Goal: Task Accomplishment & Management: Use online tool/utility

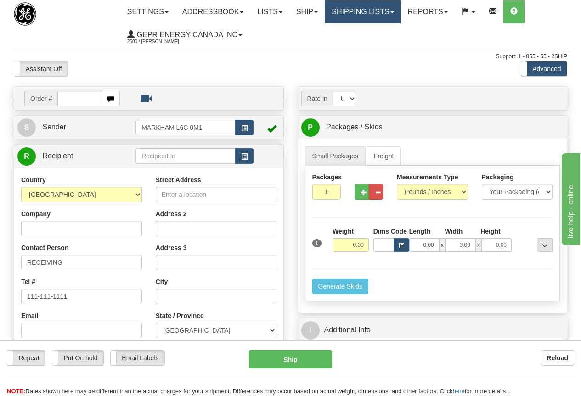
click at [383, 9] on link "Shipping lists" at bounding box center [363, 11] width 76 height 23
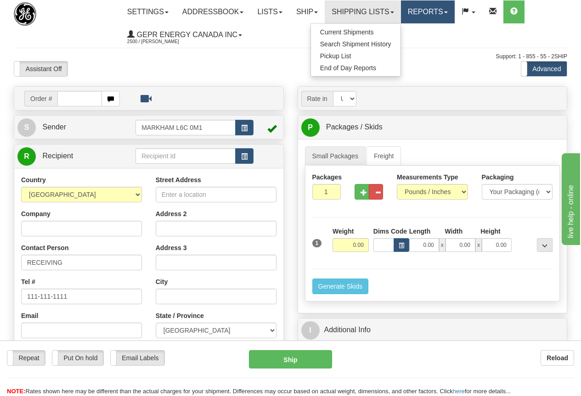
click at [433, 10] on link "Reports" at bounding box center [428, 11] width 54 height 23
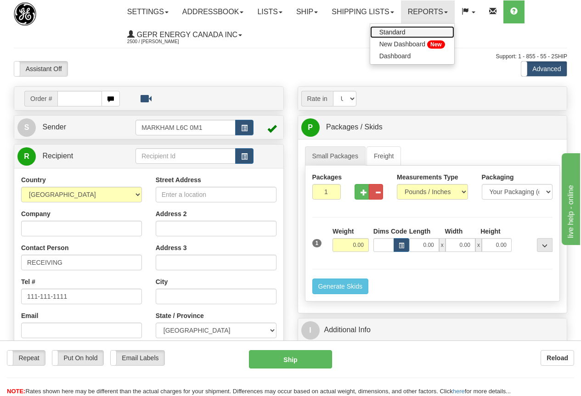
click at [405, 34] on span "Standard" at bounding box center [392, 31] width 26 height 7
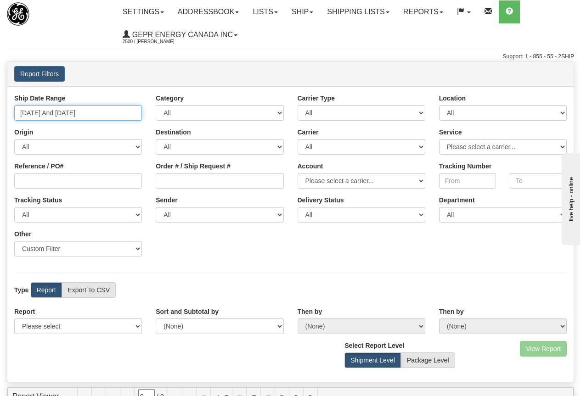
click at [77, 114] on input "[DATE] And [DATE]" at bounding box center [78, 113] width 128 height 16
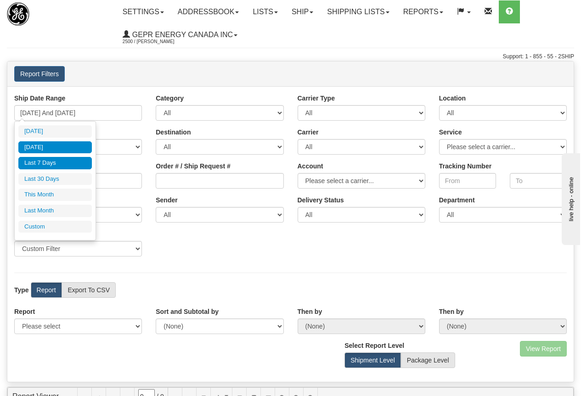
click at [50, 146] on li "[DATE]" at bounding box center [54, 147] width 73 height 12
type input "[DATE] And [DATE]"
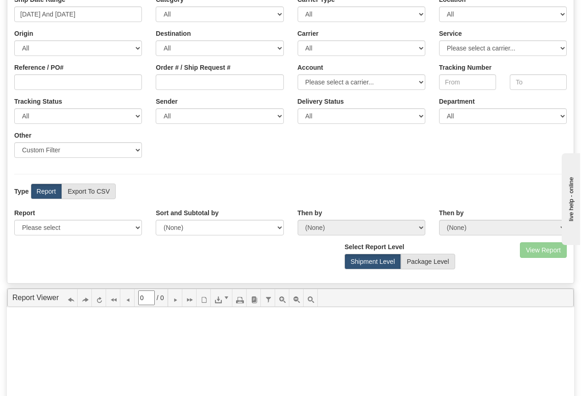
scroll to position [138, 0]
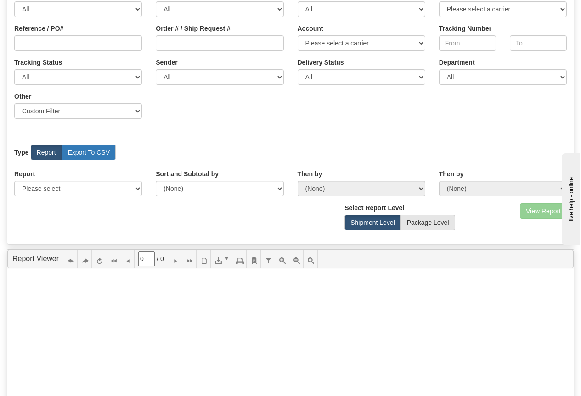
click at [96, 150] on label "Export To CSV" at bounding box center [89, 153] width 54 height 16
radio input "true"
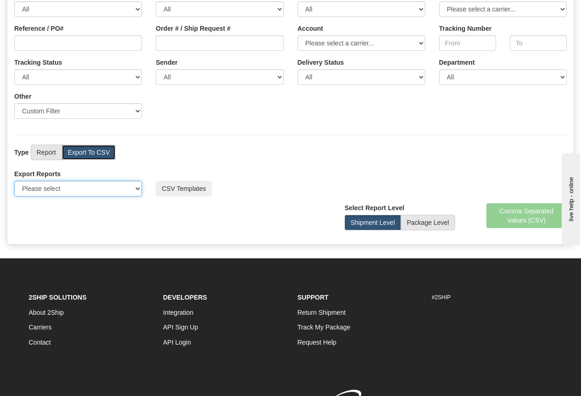
click at [79, 189] on select "Please select US Imports Section 321 US Imports Section 321 V2 US Imports Secti…" at bounding box center [78, 189] width 128 height 16
select select "211"
click at [14, 181] on select "Please select US Imports Section 321 US Imports Section 321 V2 US Imports Secti…" at bounding box center [78, 189] width 128 height 16
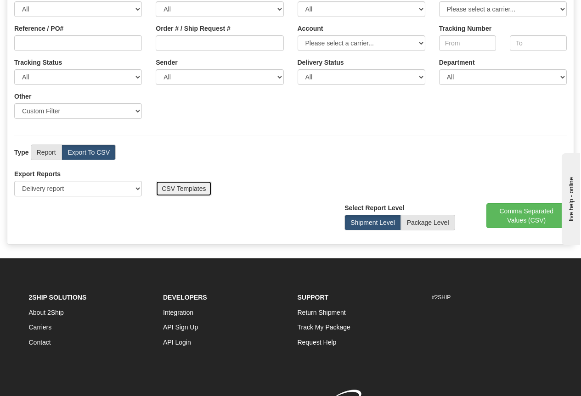
click at [196, 189] on button "CSV Templates" at bounding box center [184, 189] width 56 height 16
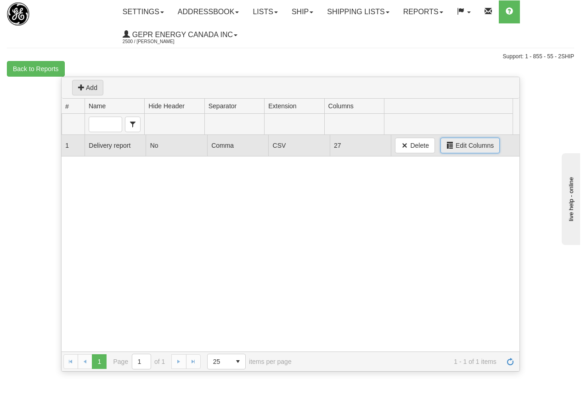
click at [474, 144] on span "Edit Columns" at bounding box center [474, 145] width 38 height 9
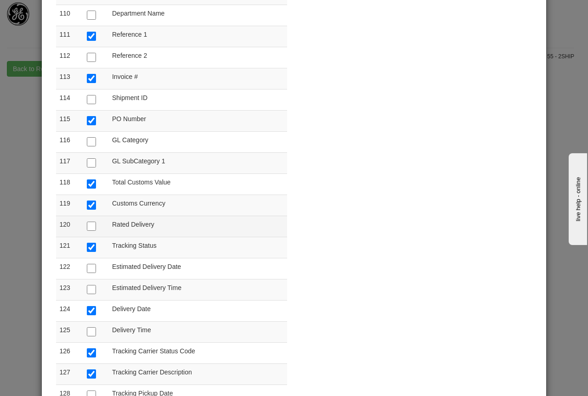
scroll to position [2433, 0]
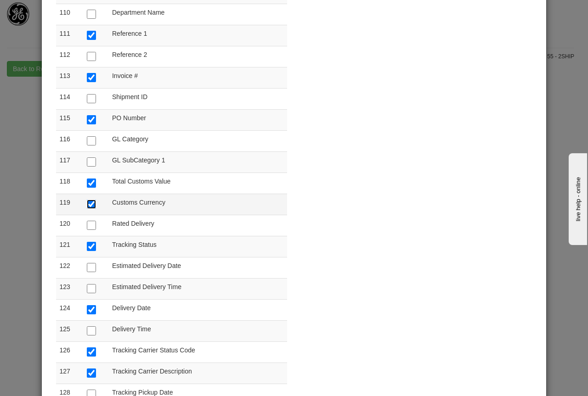
click at [90, 203] on input "checkbox" at bounding box center [91, 204] width 9 height 9
checkbox input "false"
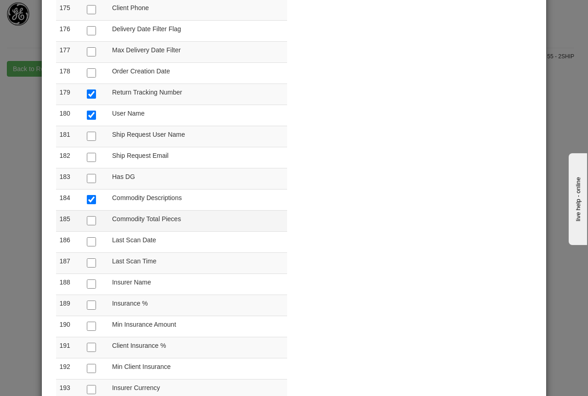
scroll to position [3857, 0]
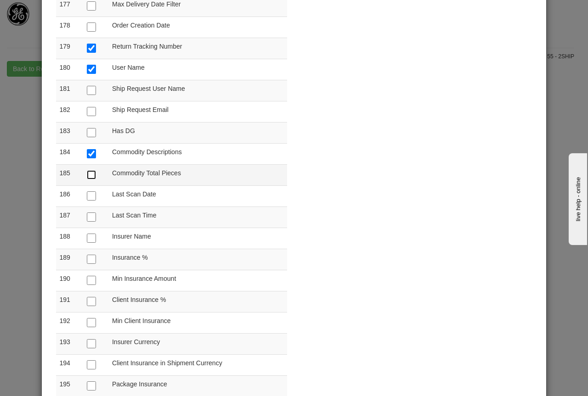
click at [88, 173] on input "checkbox" at bounding box center [91, 174] width 9 height 9
checkbox input "true"
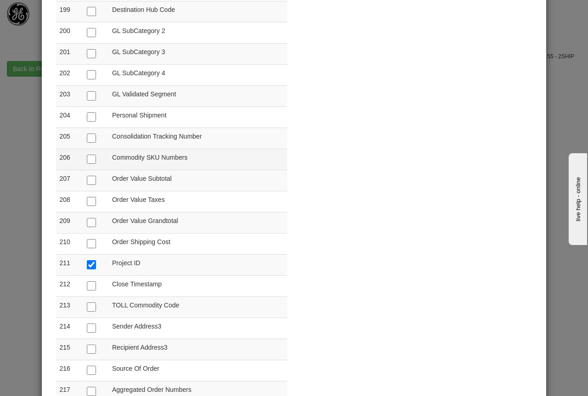
scroll to position [4362, 0]
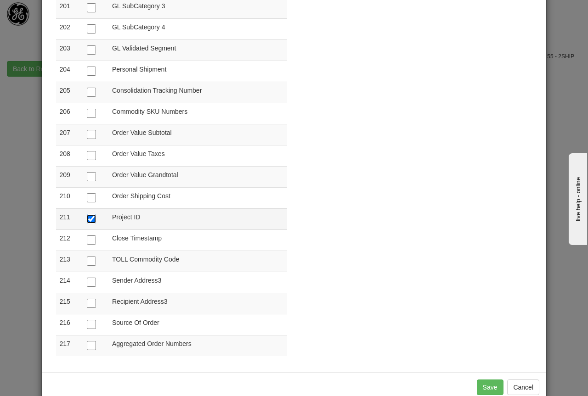
click at [89, 219] on input "checkbox" at bounding box center [91, 218] width 9 height 9
checkbox input "false"
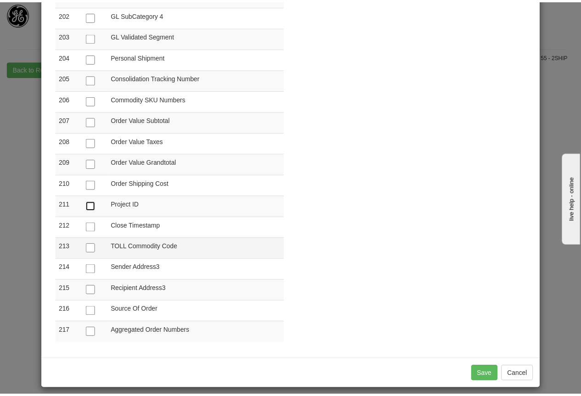
scroll to position [4382, 0]
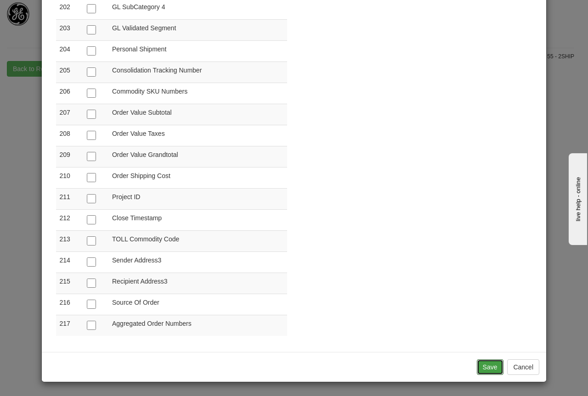
click at [482, 365] on button "Save" at bounding box center [490, 367] width 27 height 16
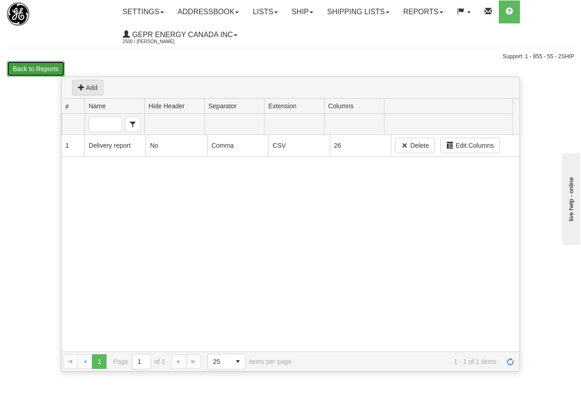
click at [44, 66] on button "Back to Reports" at bounding box center [36, 69] width 58 height 16
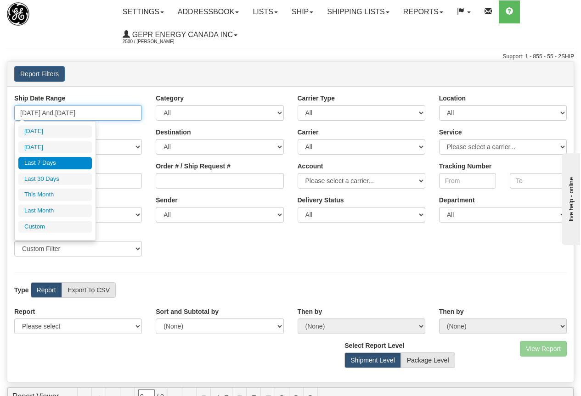
click at [77, 115] on input "[DATE] And [DATE]" at bounding box center [78, 113] width 128 height 16
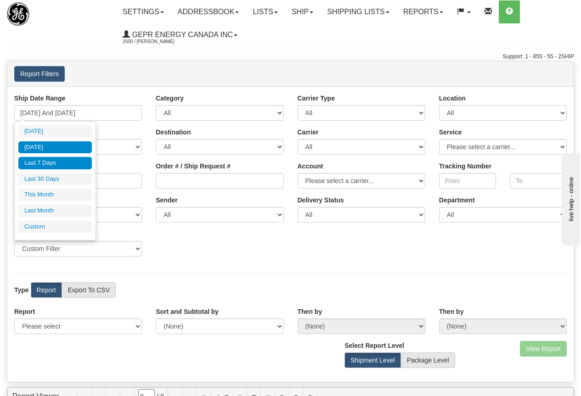
click at [49, 145] on li "[DATE]" at bounding box center [54, 147] width 73 height 12
type input "[DATE] And [DATE]"
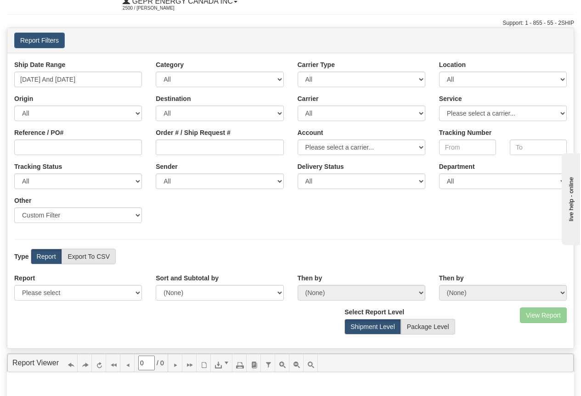
scroll to position [92, 0]
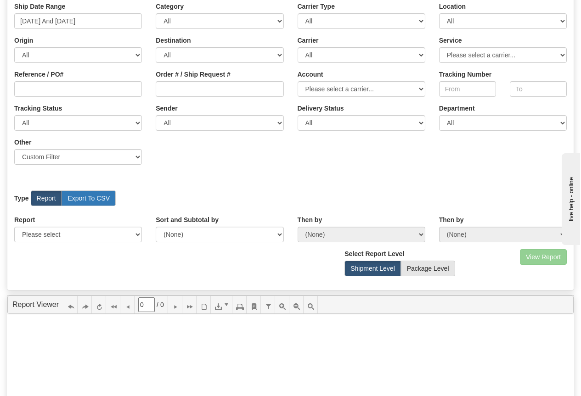
click at [100, 200] on label "Export To CSV" at bounding box center [89, 199] width 54 height 16
radio input "true"
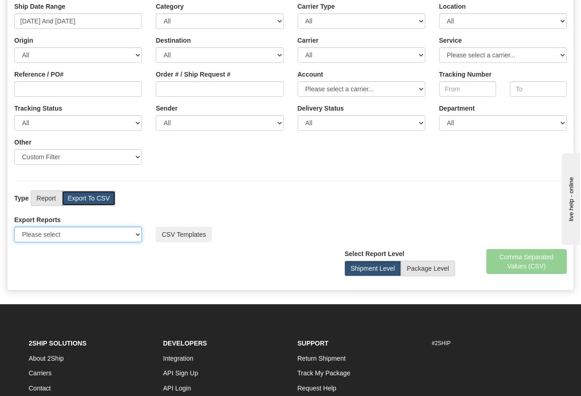
click at [139, 232] on select "Please select US Imports Section 321 US Imports Section 321 V2 US Imports Secti…" at bounding box center [78, 235] width 128 height 16
select select "211"
click at [14, 227] on select "Please select US Imports Section 321 US Imports Section 321 V2 US Imports Secti…" at bounding box center [78, 235] width 128 height 16
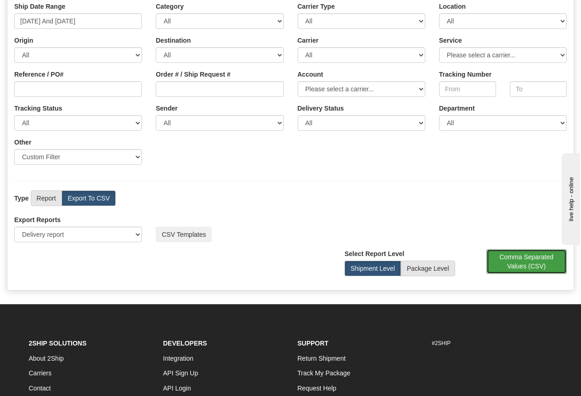
click at [533, 262] on button "Comma Separated Values (CSV)" at bounding box center [526, 261] width 81 height 25
